Goal: Task Accomplishment & Management: Manage account settings

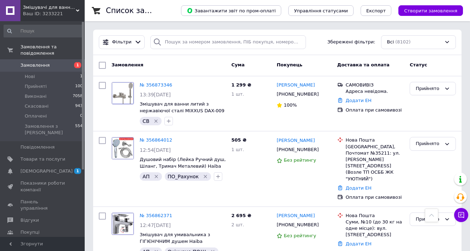
scroll to position [226, 0]
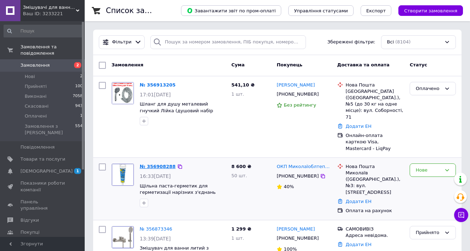
click at [161, 164] on link "№ 356908288" at bounding box center [158, 166] width 36 height 5
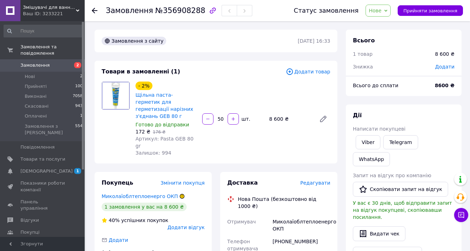
click at [381, 11] on span "Нове" at bounding box center [374, 11] width 13 height 6
click at [389, 22] on li "Прийнято" at bounding box center [382, 24] width 32 height 11
drag, startPoint x: 58, startPoint y: 57, endPoint x: 65, endPoint y: 58, distance: 7.1
click at [58, 62] on span "Замовлення" at bounding box center [42, 65] width 45 height 6
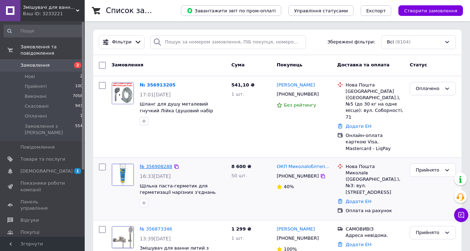
click at [155, 164] on link "№ 356908288" at bounding box center [156, 166] width 32 height 5
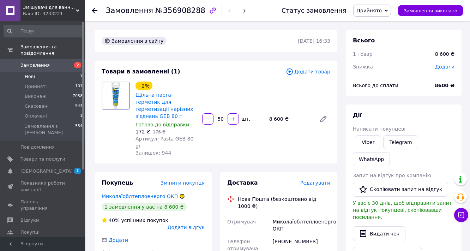
click at [58, 72] on li "Нові 1" at bounding box center [43, 77] width 87 height 10
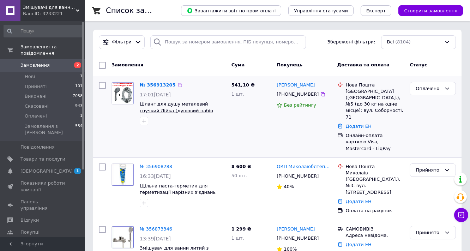
click at [188, 112] on span "Шланг для душу металевий гнучкий Лійка (душовий набір чеський) Mixxus 207LS Str…" at bounding box center [176, 110] width 73 height 18
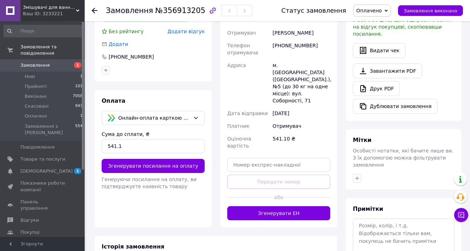
scroll to position [197, 0]
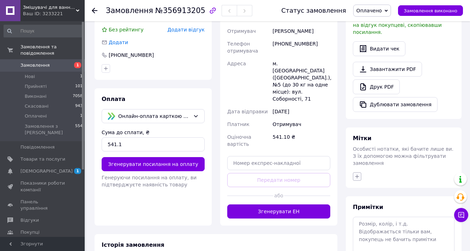
click at [355, 173] on icon "button" at bounding box center [357, 176] width 6 height 6
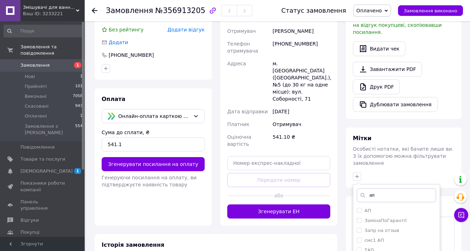
drag, startPoint x: 375, startPoint y: 161, endPoint x: 360, endPoint y: 171, distance: 18.4
click at [360, 184] on div "ап АП ЗамінаПоГарантії Запр на отзыв смс1 АП ТАП Створити мітку ап Додати мітку" at bounding box center [395, 242] width 87 height 116
type input "по_"
click at [384, 208] on label "ПО_LiqPay" at bounding box center [376, 210] width 24 height 5
checkbox input "true"
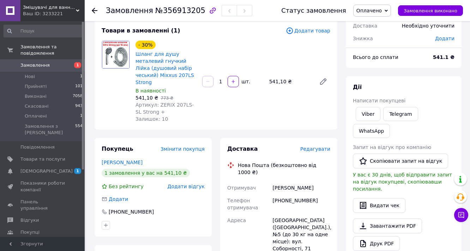
scroll to position [32, 0]
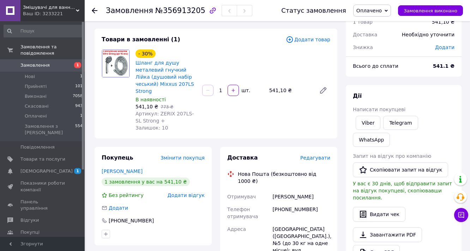
click at [56, 59] on link "Замовлення 1" at bounding box center [43, 65] width 87 height 12
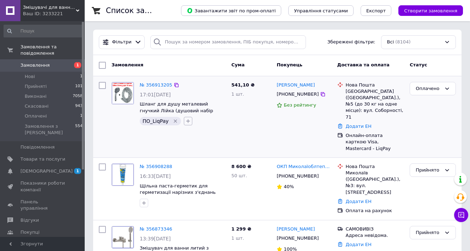
click at [186, 120] on icon "button" at bounding box center [188, 121] width 6 height 6
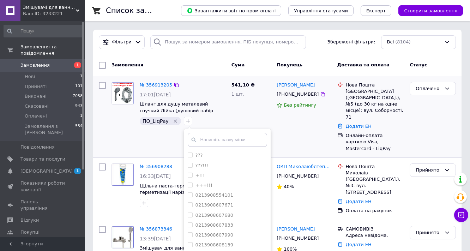
type input "п"
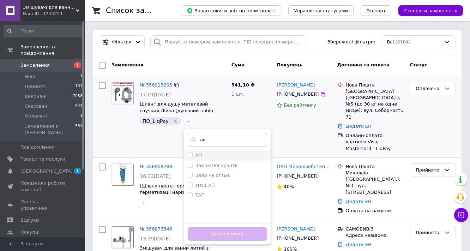
type input "ап"
click at [214, 155] on div "АП" at bounding box center [227, 155] width 79 height 6
checkbox input "true"
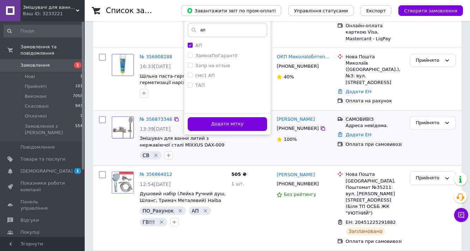
scroll to position [113, 0]
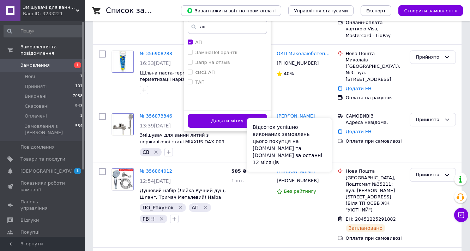
click at [260, 119] on div "Відсоток успішно виконаних замовлень цього покупця на Prom.ua та Bigl.ua за ост…" at bounding box center [289, 145] width 85 height 54
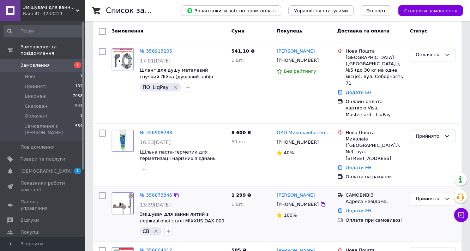
scroll to position [28, 0]
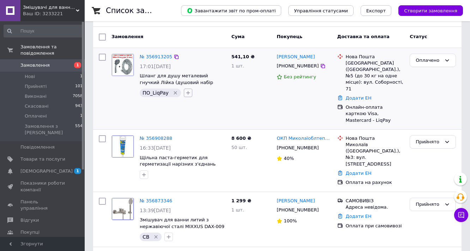
click at [186, 94] on icon "button" at bounding box center [188, 93] width 6 height 6
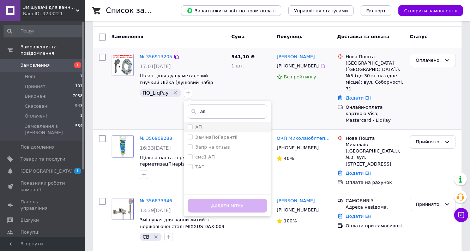
type input "ап"
click at [205, 124] on div "АП" at bounding box center [227, 127] width 79 height 6
checkbox input "true"
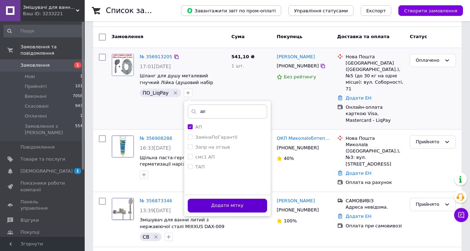
click at [227, 199] on button "Додати мітку" at bounding box center [227, 205] width 79 height 14
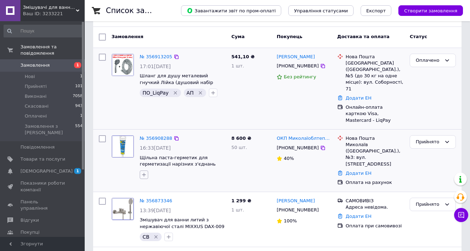
click at [145, 172] on icon "button" at bounding box center [144, 175] width 6 height 6
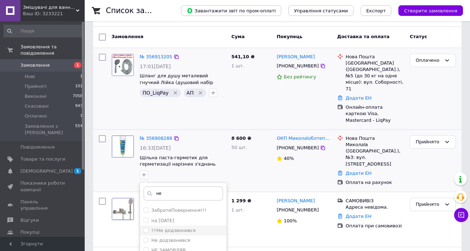
type input "не"
click at [181, 227] on label "!!!Не додзвонився" at bounding box center [173, 229] width 44 height 5
checkbox input "true"
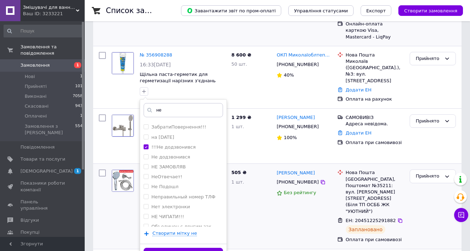
scroll to position [113, 0]
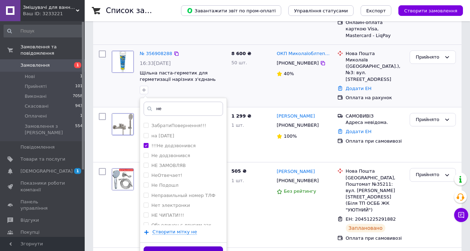
click at [212, 246] on button "Додати мітку" at bounding box center [182, 253] width 79 height 14
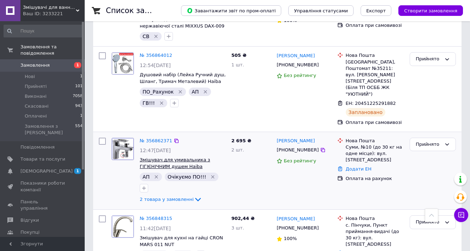
scroll to position [254, 0]
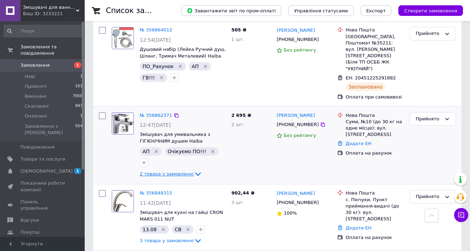
click at [173, 171] on span "2 товара у замовленні" at bounding box center [167, 173] width 54 height 5
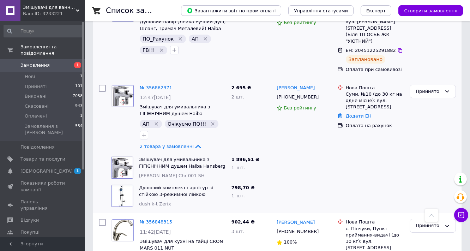
scroll to position [282, 0]
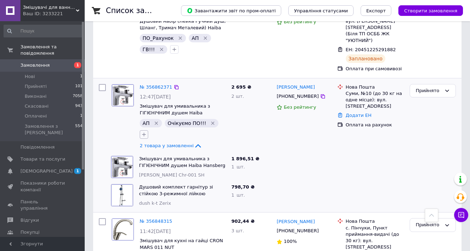
click at [146, 133] on icon "button" at bounding box center [144, 135] width 4 height 4
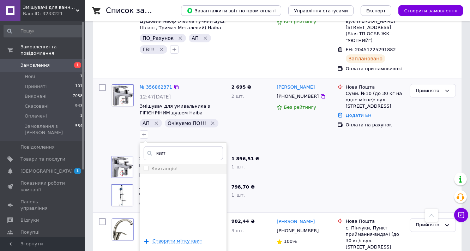
type input "квит"
click at [178, 166] on label "Квитанція!" at bounding box center [164, 168] width 26 height 5
checkbox input "true"
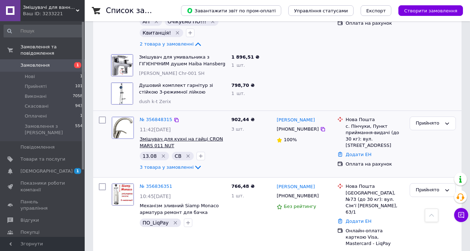
scroll to position [367, 0]
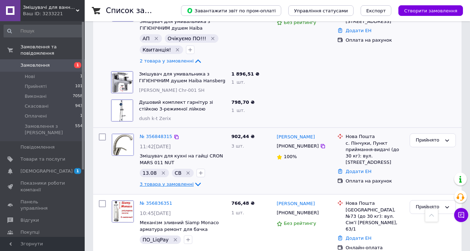
click at [174, 181] on span "3 товара у замовленні" at bounding box center [167, 183] width 54 height 5
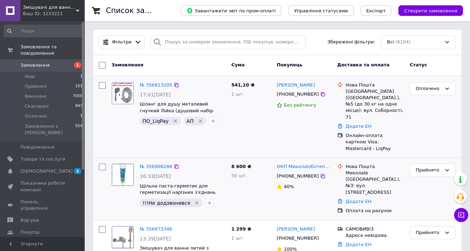
scroll to position [0, 0]
